Goal: Task Accomplishment & Management: Use online tool/utility

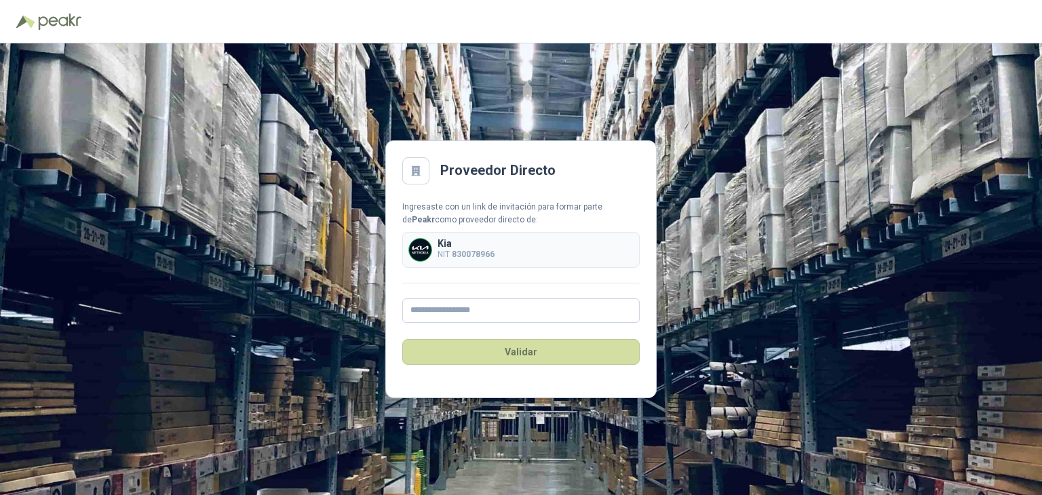
click at [500, 254] on div "Kia NIT 830078966" at bounding box center [521, 250] width 238 height 36
click at [511, 317] on input "text" at bounding box center [521, 311] width 238 height 24
type input "**********"
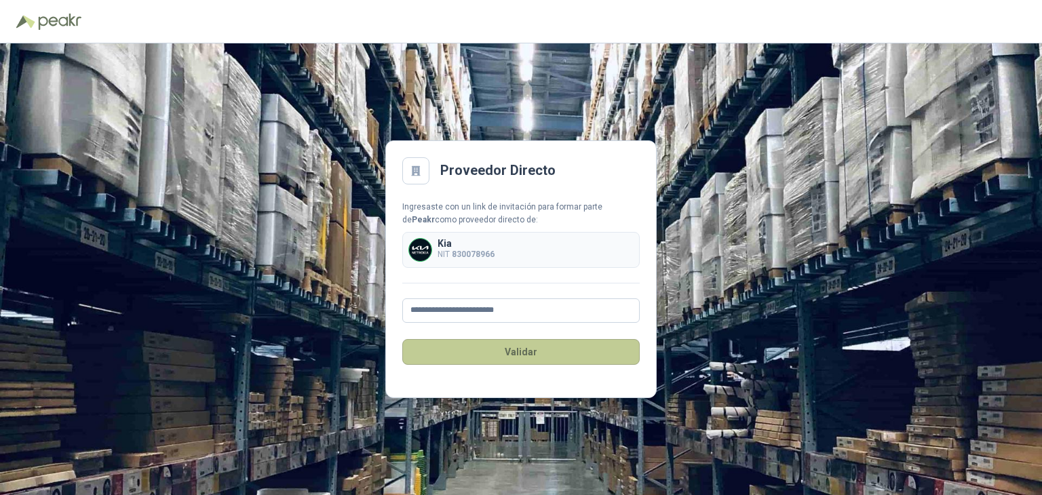
click at [529, 357] on button "Validar" at bounding box center [521, 352] width 238 height 26
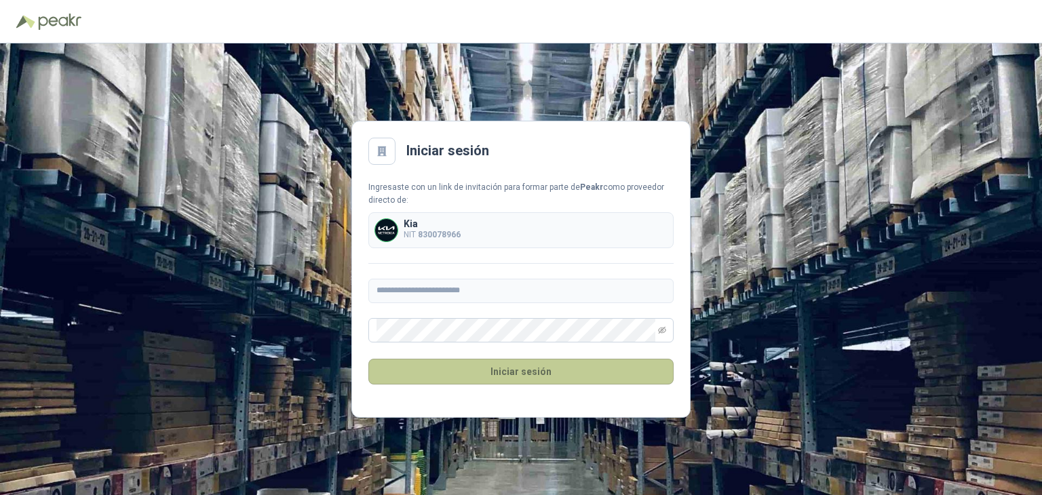
click at [427, 367] on button "Iniciar sesión" at bounding box center [521, 372] width 305 height 26
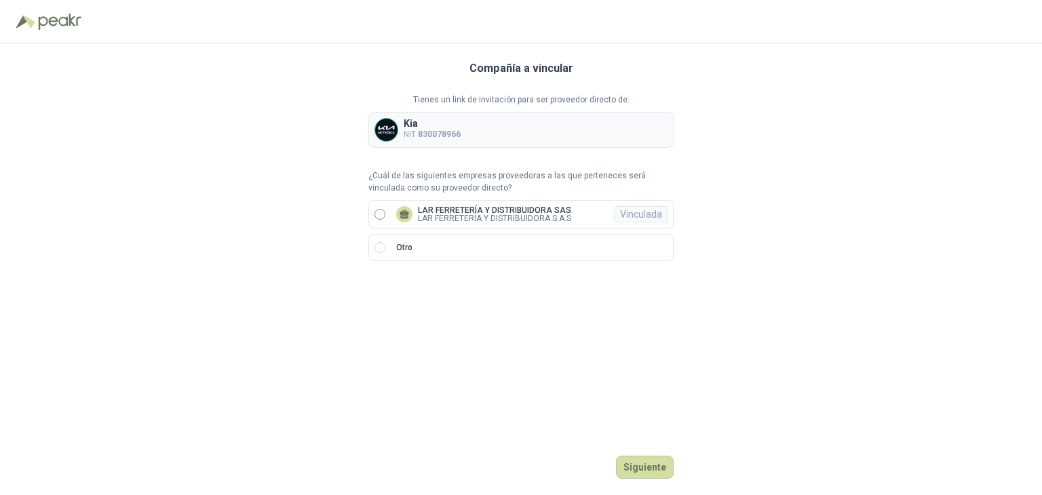
click at [393, 210] on span "LAR FERRETERÍA Y DISTRIBUIDORA SAS LAR FERRETERÍA Y DISTRIBUIDORA S.A.S Vincula…" at bounding box center [484, 214] width 186 height 16
drag, startPoint x: 393, startPoint y: 210, endPoint x: 323, endPoint y: 243, distance: 77.4
click at [323, 243] on div "Compañía a vincular Tienes un link de invitación para ser proveedor directo de:…" at bounding box center [521, 269] width 1042 height 452
click at [654, 468] on button "Ingresar" at bounding box center [647, 467] width 54 height 23
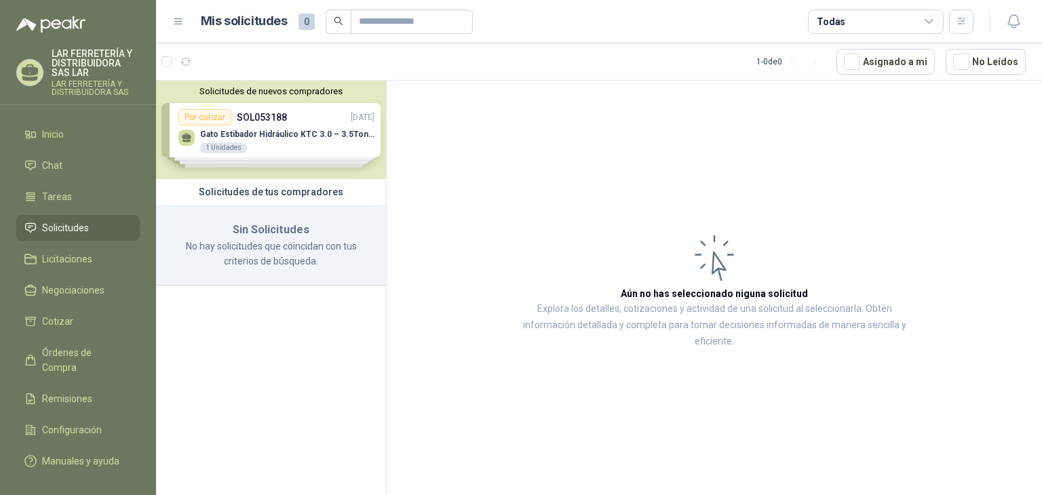
click at [53, 221] on span "Solicitudes" at bounding box center [65, 228] width 47 height 15
click at [285, 126] on div "Solicitudes de nuevos compradores Por cotizar SOL053188 [DATE] Gato Estibador H…" at bounding box center [271, 130] width 230 height 98
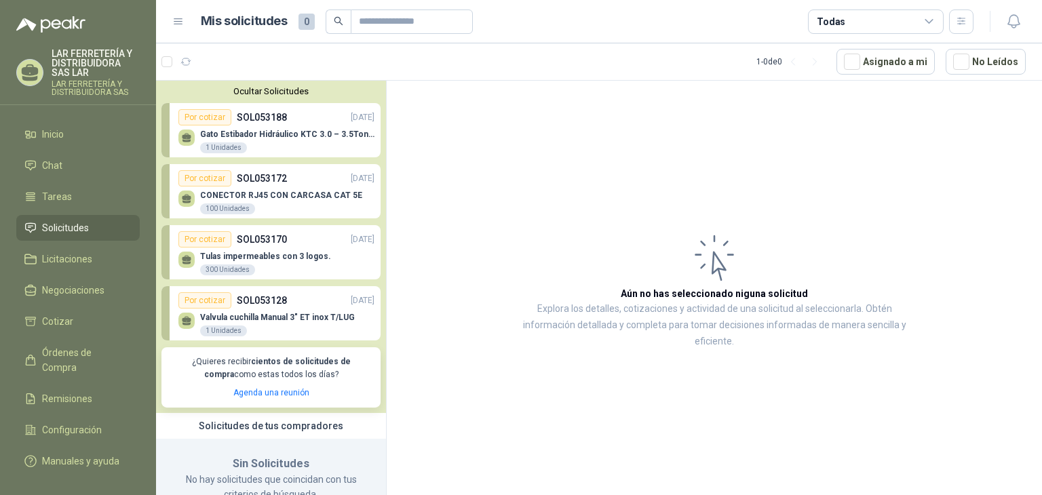
click at [275, 147] on div "Gato Estibador Hidráulico KTC 3.0 – 3.5Ton 1.2mt HPT 1 Unidades" at bounding box center [287, 142] width 174 height 24
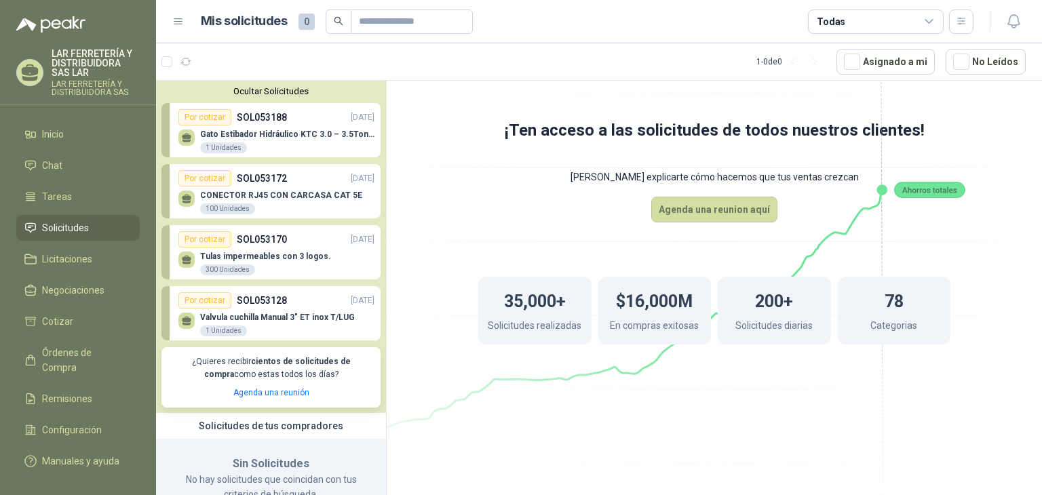
click at [255, 184] on p "SOL053172" at bounding box center [262, 178] width 50 height 15
click at [215, 245] on div "Por cotizar" at bounding box center [204, 239] width 53 height 16
click at [221, 297] on div "Por cotizar" at bounding box center [204, 301] width 53 height 16
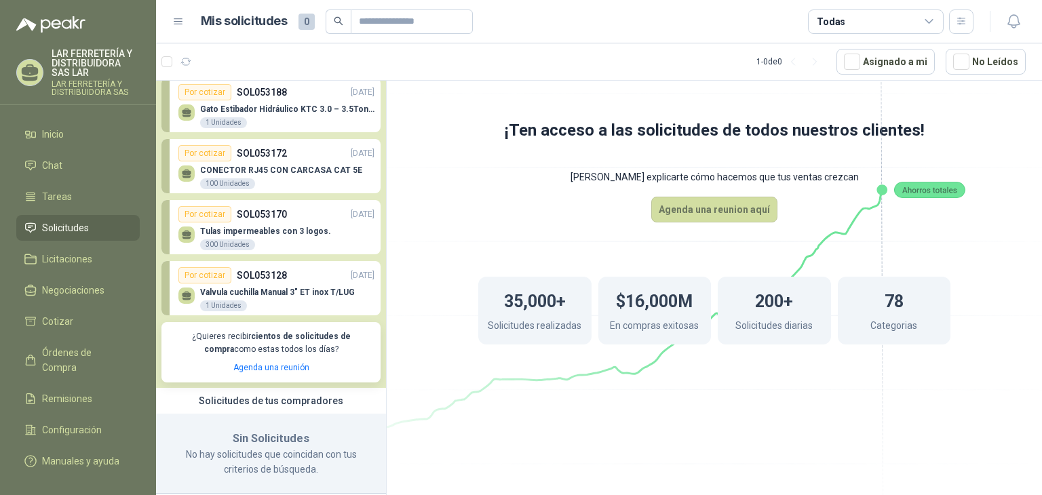
scroll to position [39, 0]
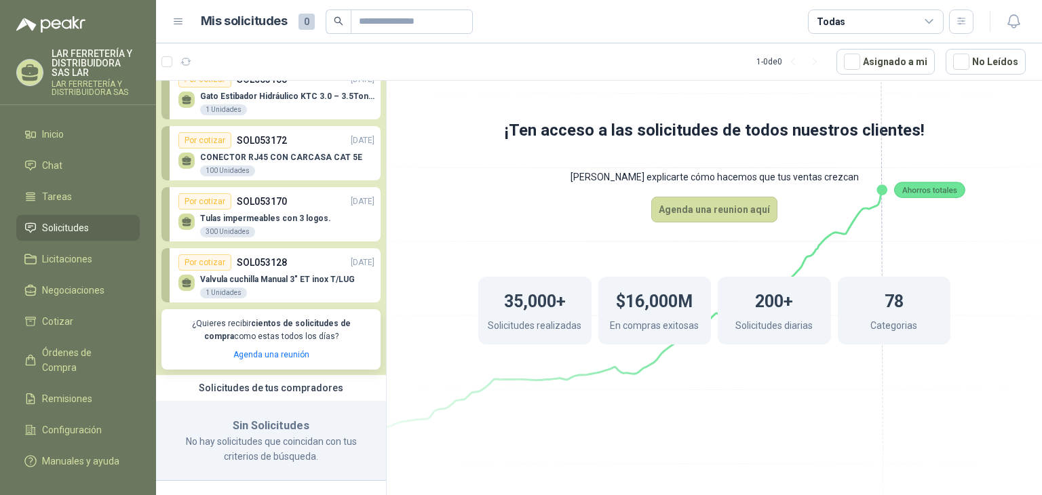
click at [258, 417] on h3 "Sin Solicitudes" at bounding box center [271, 426] width 198 height 18
click at [267, 432] on h3 "Sin Solicitudes" at bounding box center [271, 426] width 198 height 18
click at [250, 159] on p "CONECTOR RJ45 CON CARCASA CAT 5E" at bounding box center [281, 158] width 162 height 10
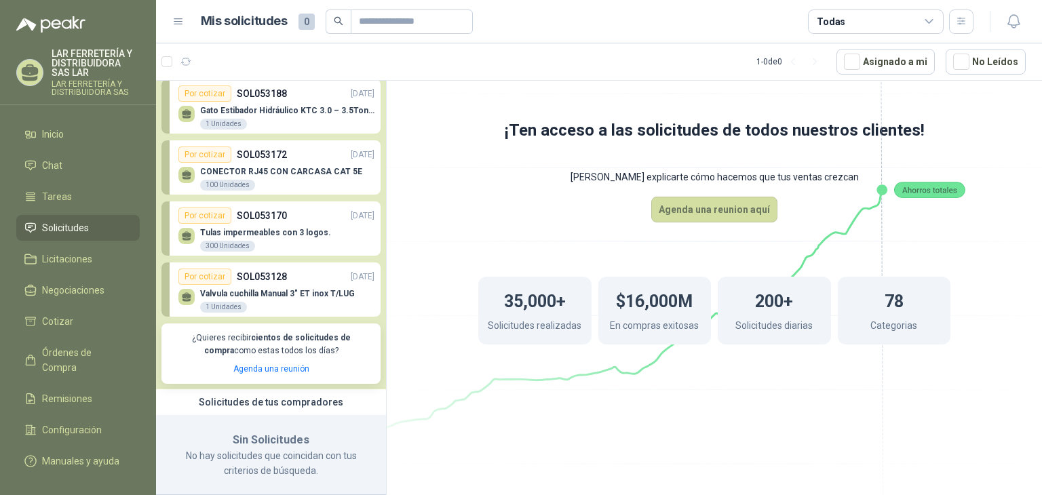
scroll to position [0, 0]
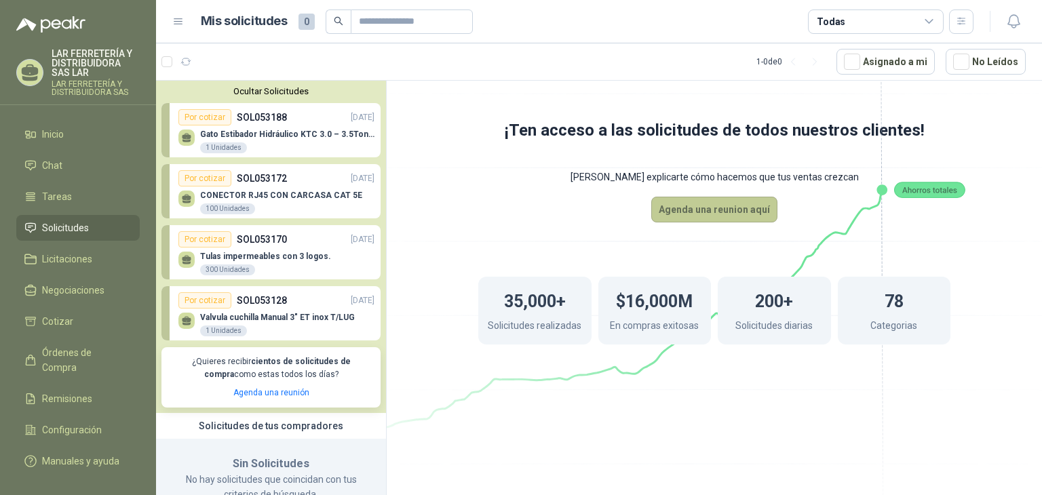
click at [694, 218] on button "Agenda una reunion aquí" at bounding box center [715, 210] width 126 height 26
